Goal: Find specific page/section: Find specific page/section

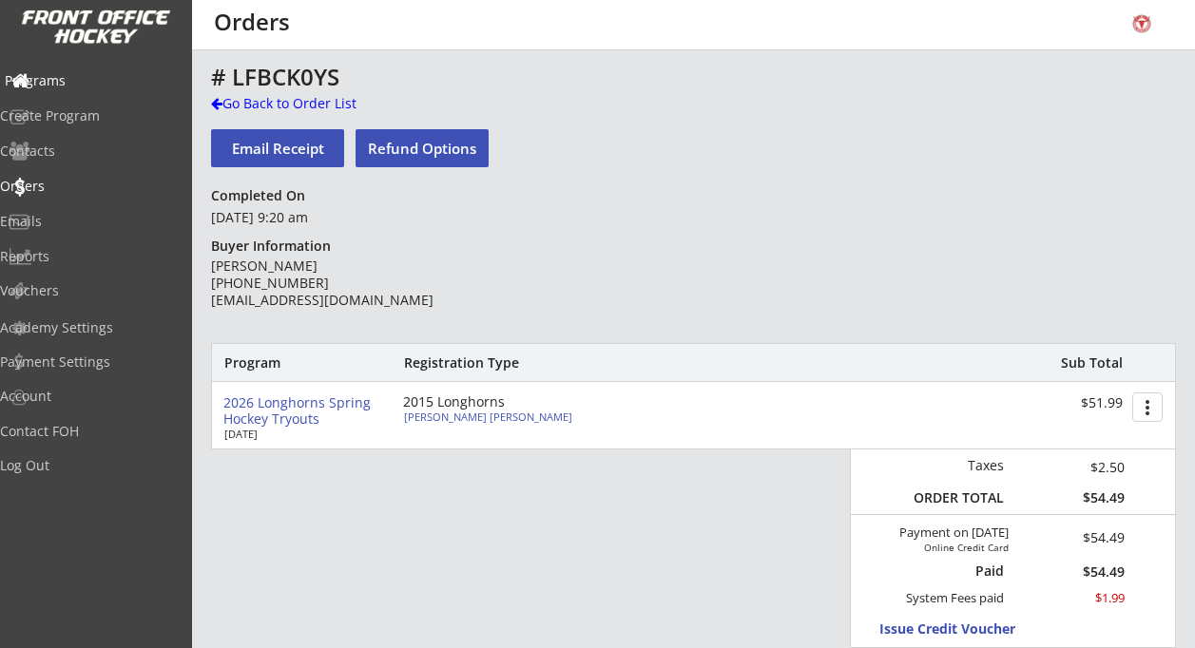
click at [87, 84] on div "Programs" at bounding box center [90, 80] width 171 height 13
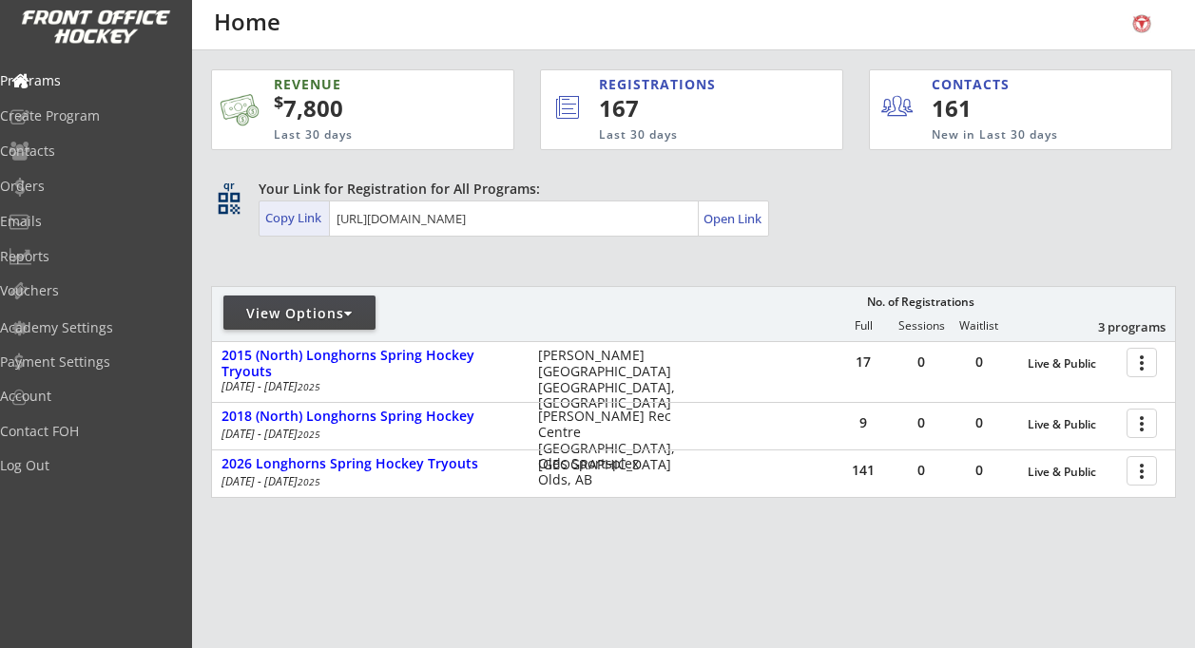
click at [303, 218] on div "Copy Link" at bounding box center [295, 217] width 60 height 17
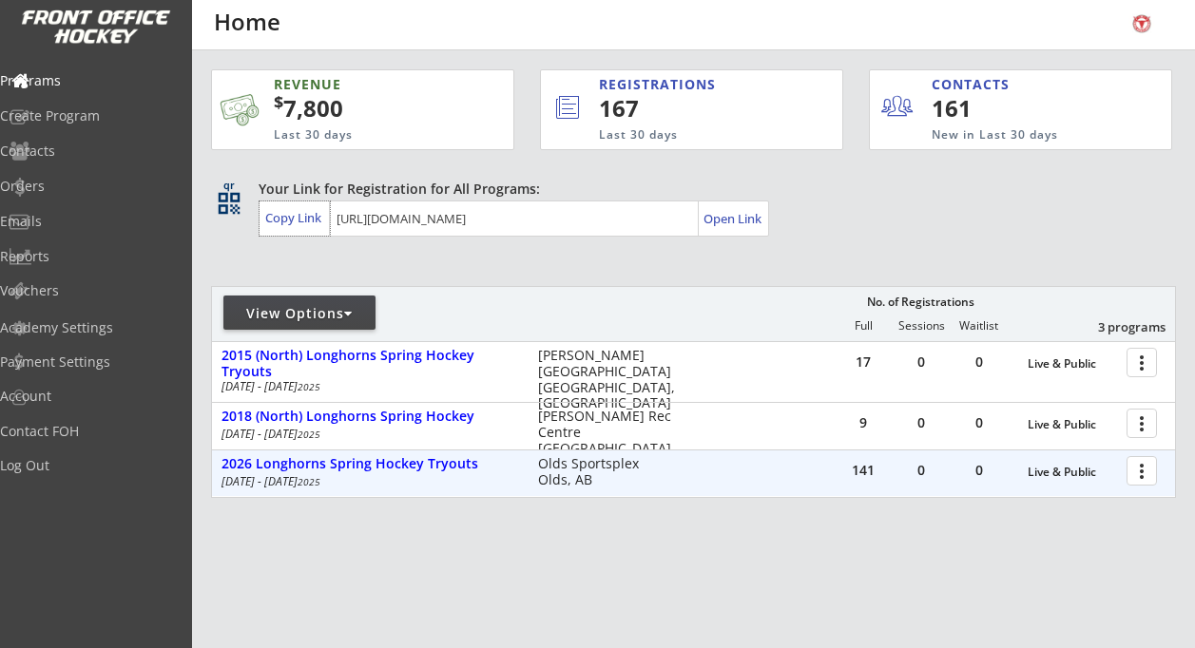
click at [1142, 484] on div at bounding box center [1144, 469] width 33 height 33
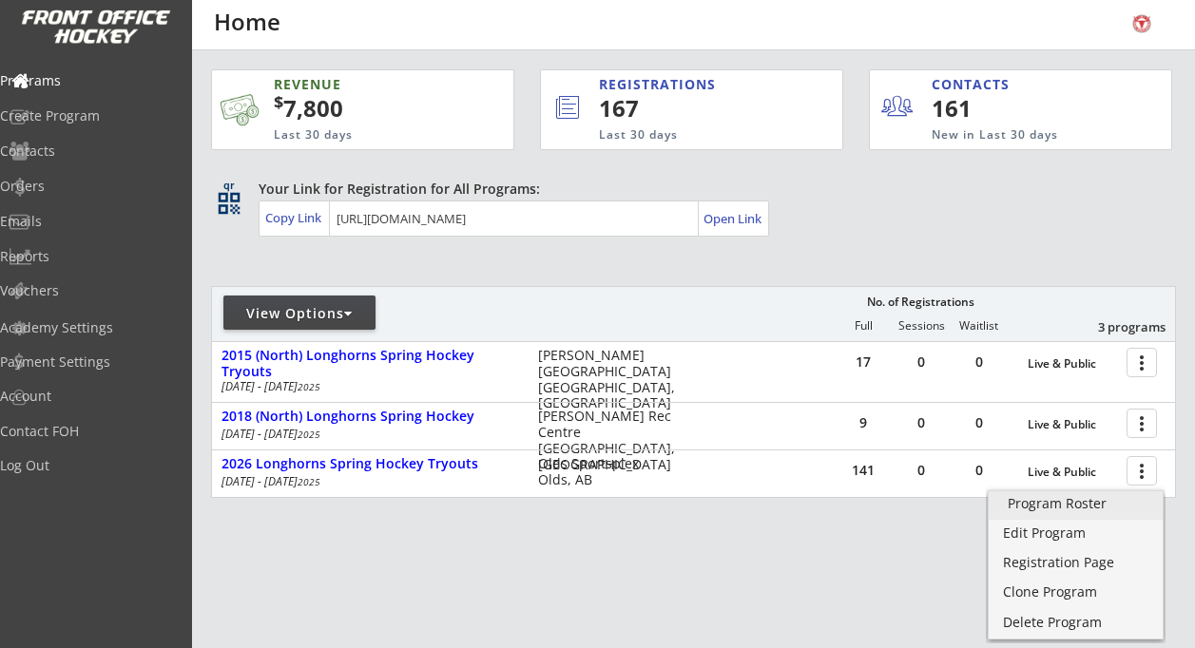
click at [1076, 493] on link "Program Roster" at bounding box center [1075, 505] width 174 height 29
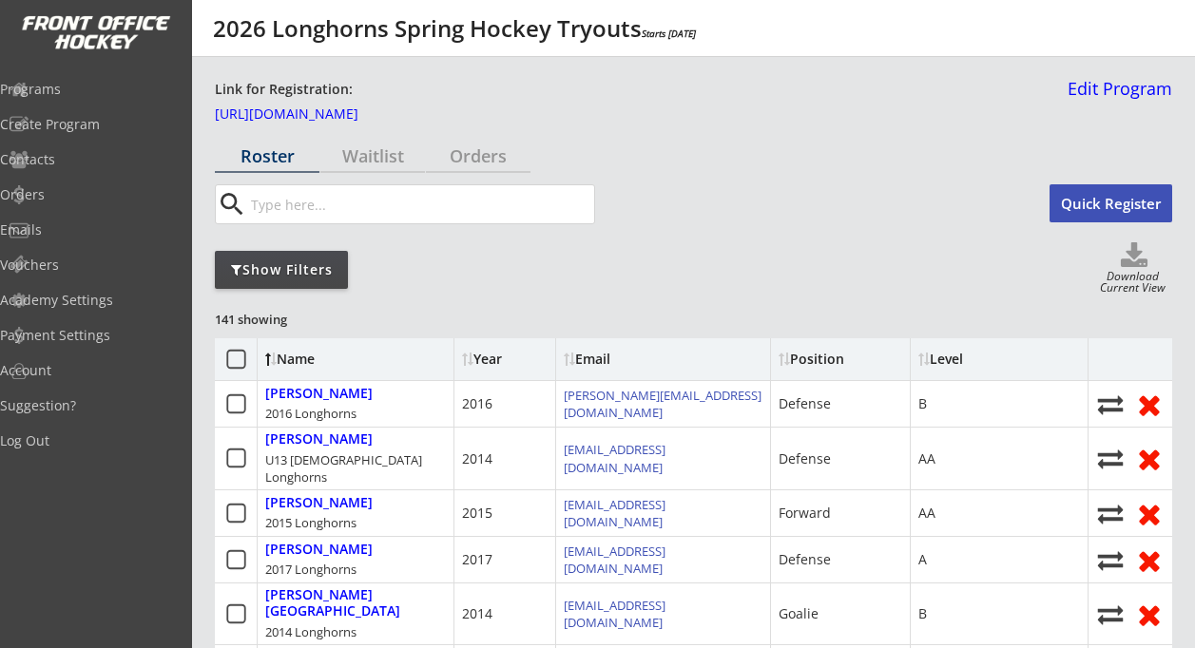
click at [311, 271] on div "Show Filters" at bounding box center [281, 269] width 133 height 19
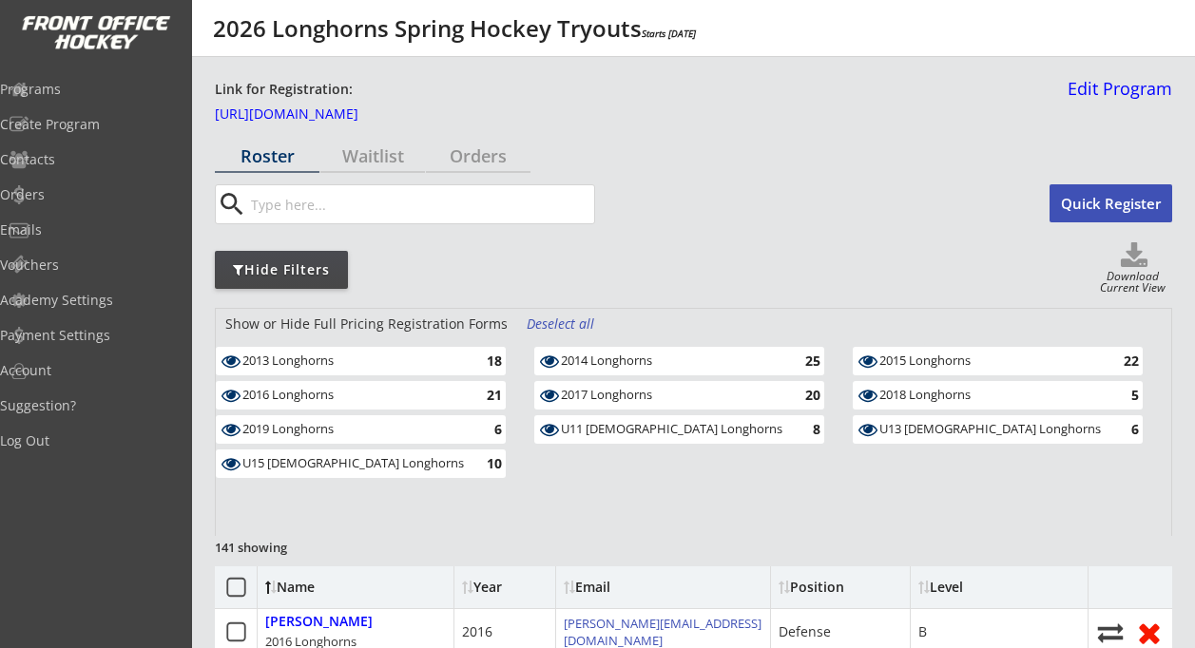
click at [931, 395] on div "2018 Longhorns" at bounding box center [989, 395] width 221 height 15
click at [546, 320] on div "Deselect all" at bounding box center [562, 324] width 70 height 19
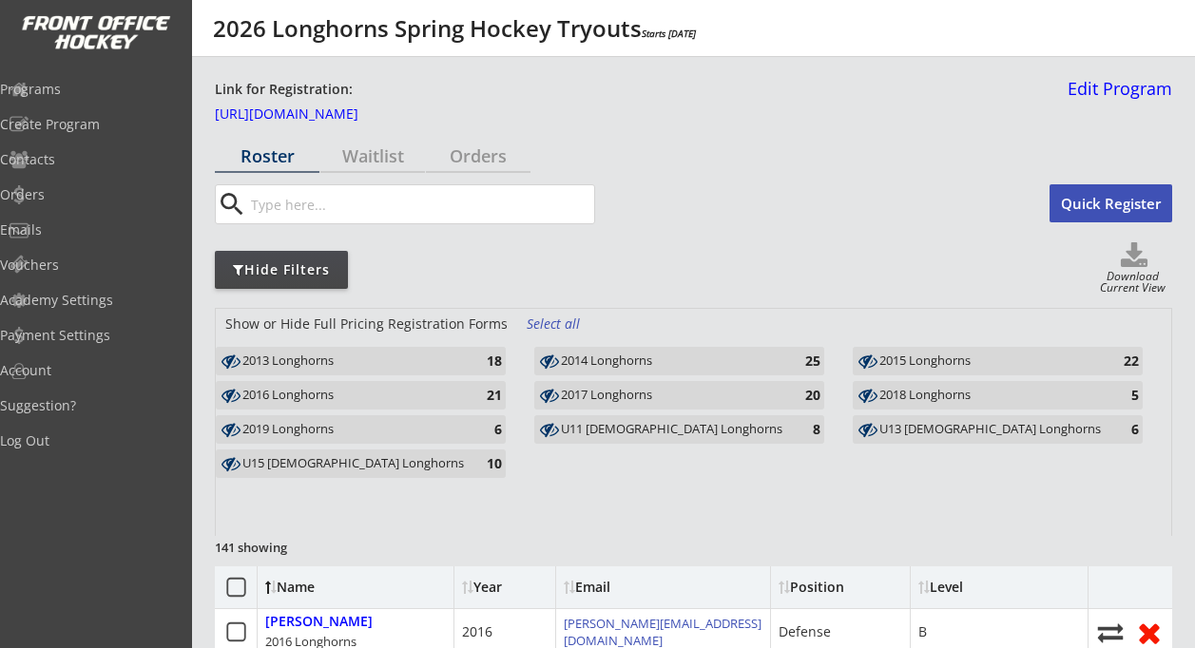
click at [914, 399] on div "2018 Longhorns" at bounding box center [989, 395] width 221 height 15
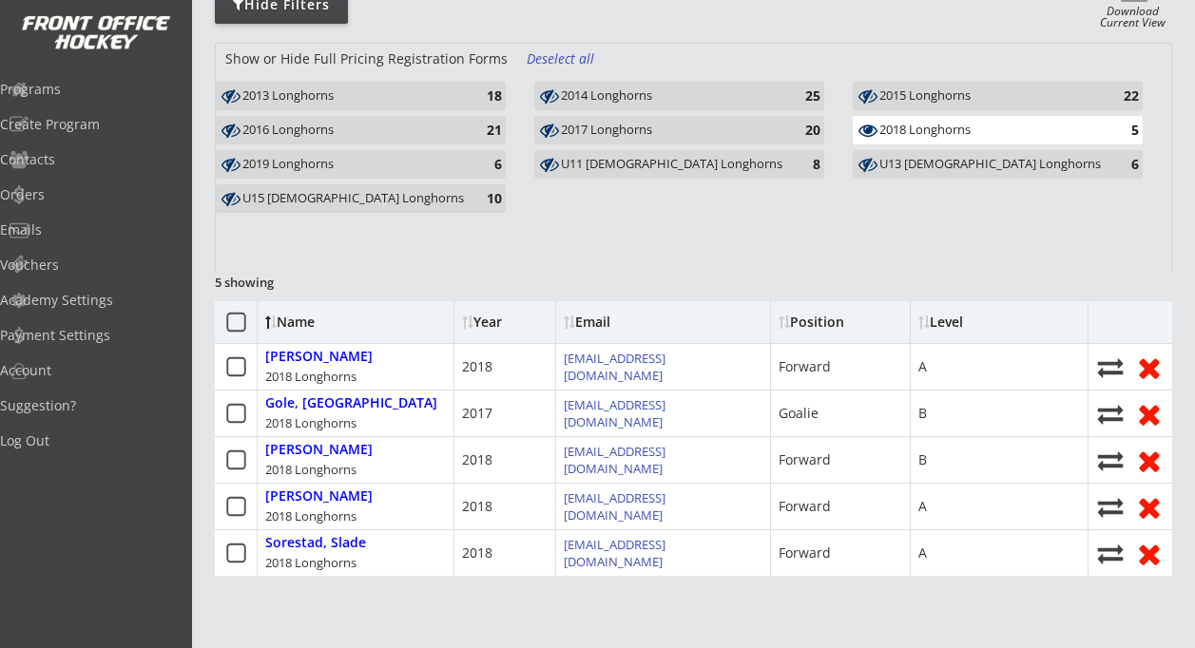
scroll to position [266, 0]
